Goal: Leave review/rating: Leave review/rating

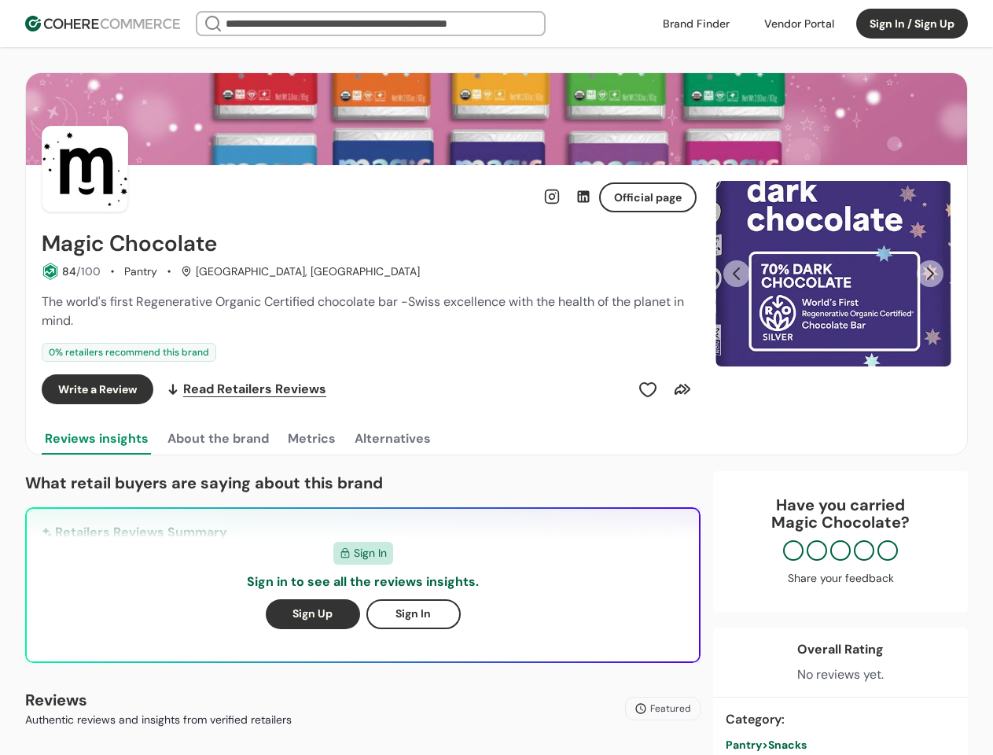
click at [496, 377] on div "Write a Review Read Retailers Reviews" at bounding box center [369, 389] width 655 height 30
click at [799, 24] on div at bounding box center [799, 24] width 89 height 24
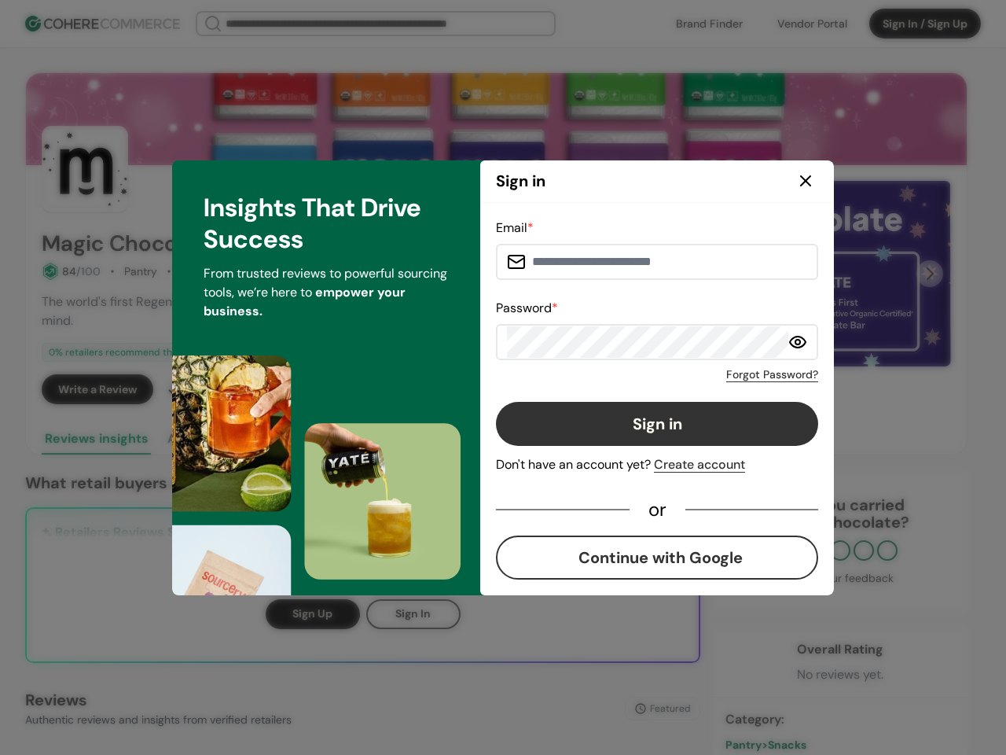
click at [648, 389] on div "Email * Password * Forgot Password? Sign in Don't have an account yet? Create a…" at bounding box center [657, 399] width 322 height 361
click at [682, 389] on div "Email * Password * Forgot Password? Sign in Don't have an account yet? Create a…" at bounding box center [657, 399] width 322 height 361
click at [217, 439] on div "Insights That Drive Success From trusted reviews to powerful sourcing tools, we…" at bounding box center [326, 377] width 308 height 435
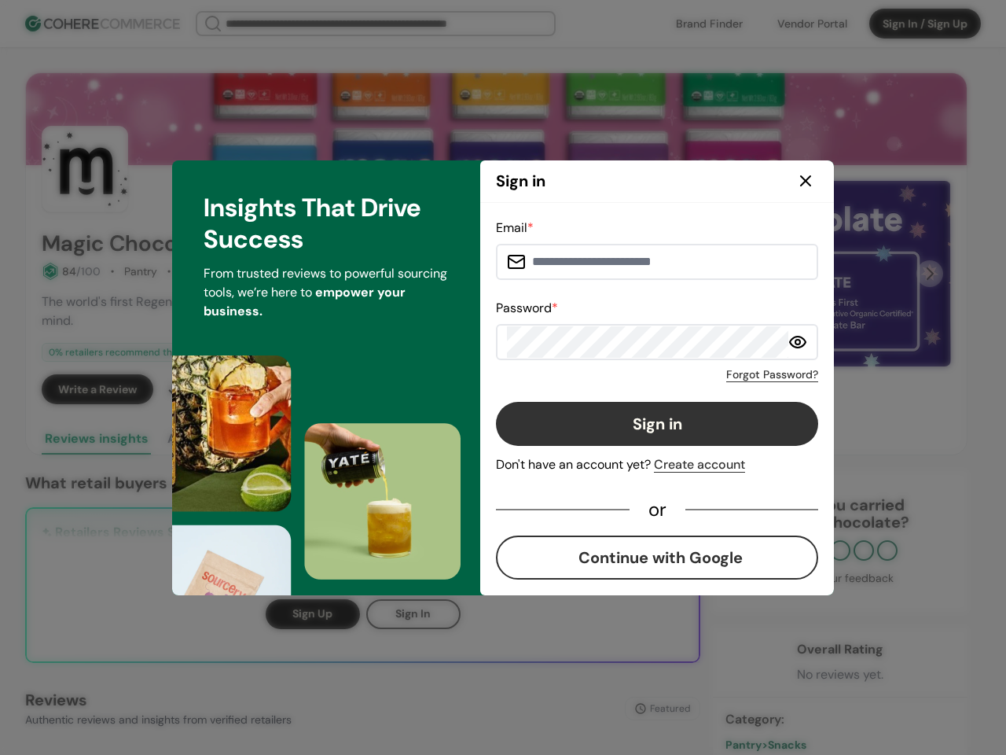
click at [311, 439] on div "Insights That Drive Success From trusted reviews to powerful sourcing tools, we…" at bounding box center [326, 377] width 308 height 435
click at [391, 439] on div "Insights That Drive Success From trusted reviews to powerful sourcing tools, we…" at bounding box center [326, 377] width 308 height 435
